Goal: Find specific page/section: Find specific page/section

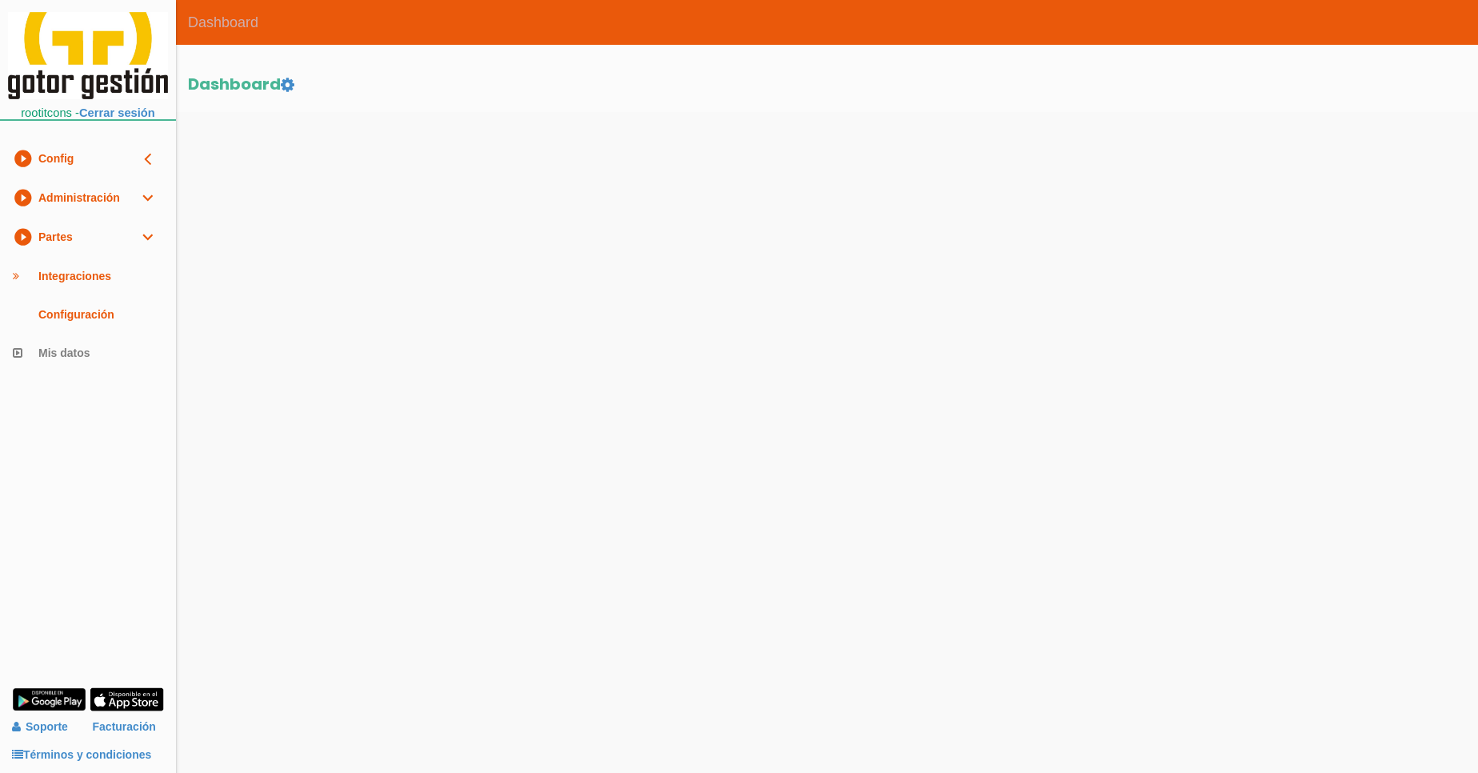
click at [104, 234] on link "play_circle_filled Partes expand_more" at bounding box center [88, 237] width 176 height 39
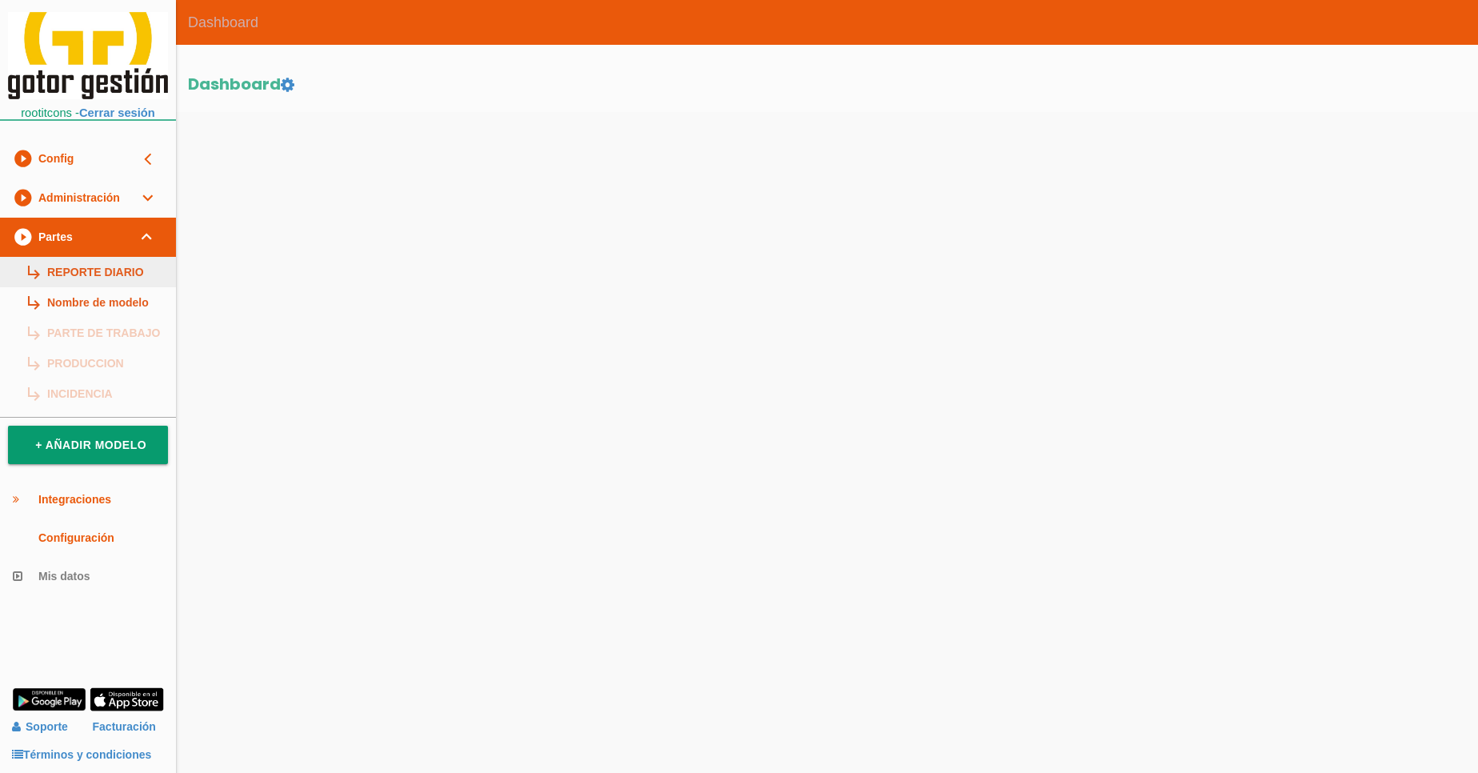
click at [102, 265] on link "subdirectory_arrow_right REPORTE DIARIO" at bounding box center [88, 272] width 176 height 30
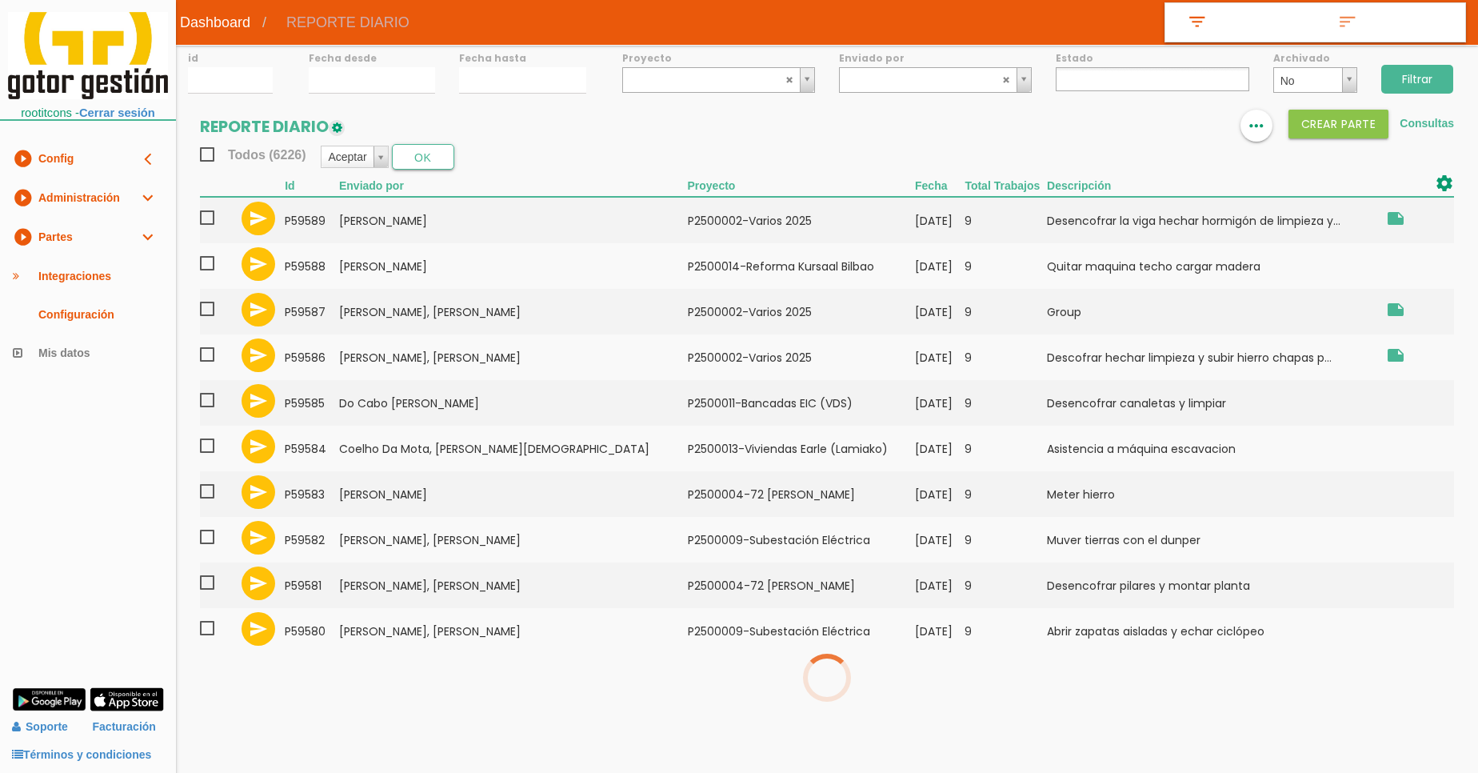
select select
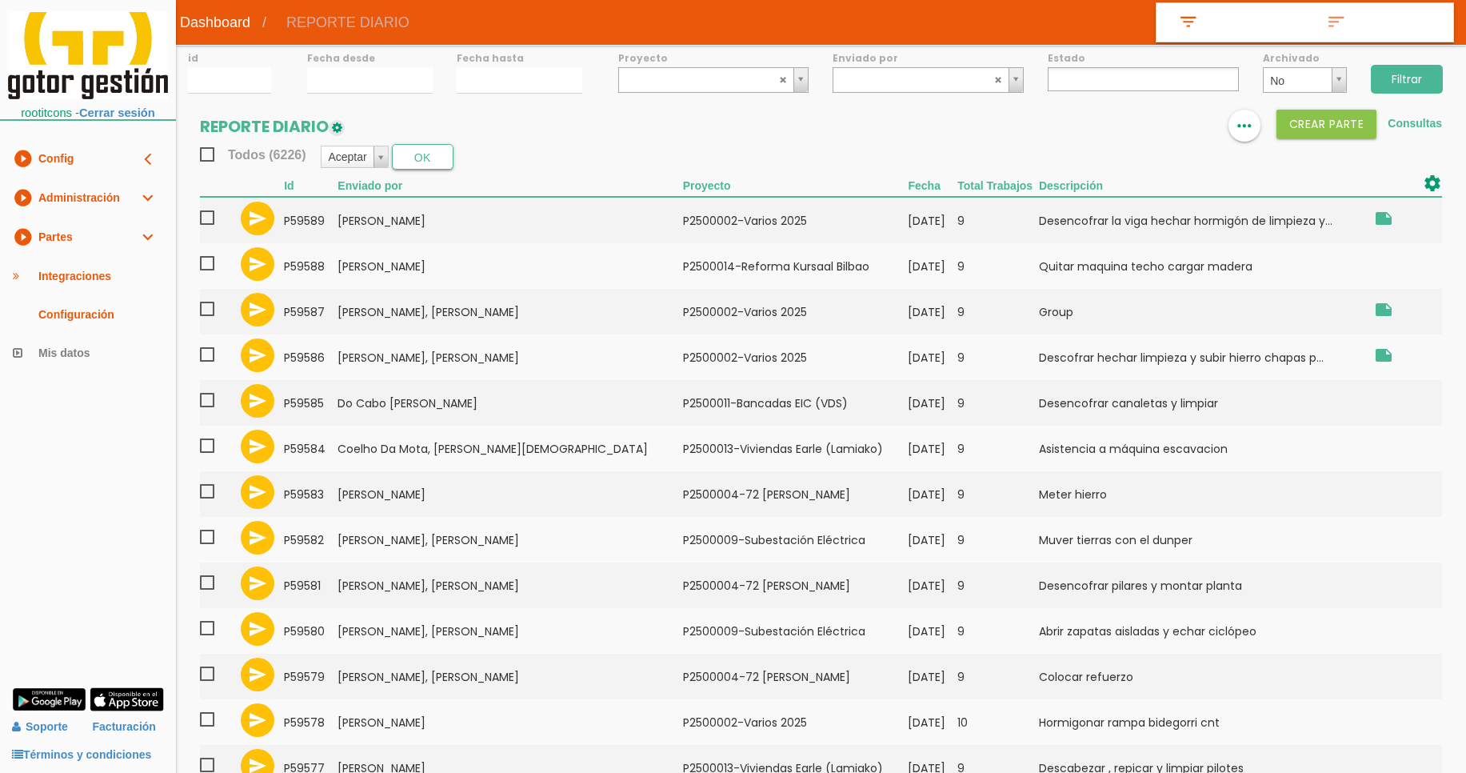
click at [342, 122] on img at bounding box center [337, 128] width 16 height 16
click at [89, 238] on link "play_circle_filled Partes expand_more" at bounding box center [88, 237] width 176 height 39
